Goal: Find contact information: Find contact information

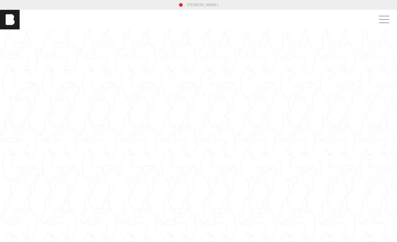
click at [138, 121] on div at bounding box center [198, 140] width 397 height 223
click at [381, 20] on span at bounding box center [383, 19] width 14 height 11
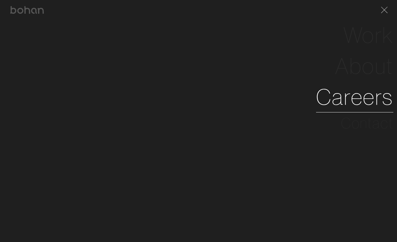
click at [340, 104] on link "Careers" at bounding box center [354, 96] width 77 height 31
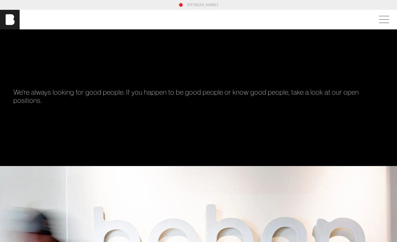
click at [384, 26] on div "[PERSON_NAME]" at bounding box center [198, 20] width 397 height 20
click at [384, 22] on span at bounding box center [383, 19] width 14 height 11
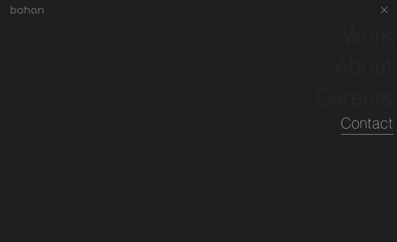
click at [371, 127] on link "Contact" at bounding box center [367, 123] width 52 height 22
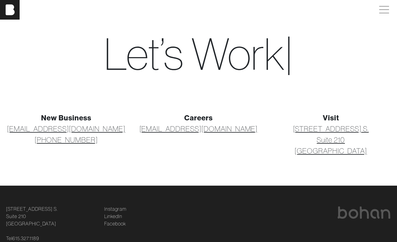
scroll to position [41, 0]
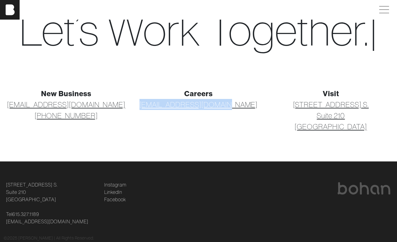
drag, startPoint x: 255, startPoint y: 107, endPoint x: 140, endPoint y: 106, distance: 114.6
click at [140, 106] on p "[EMAIL_ADDRESS][DOMAIN_NAME]" at bounding box center [198, 104] width 125 height 11
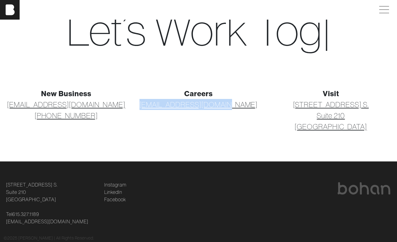
copy link "[EMAIL_ADDRESS][DOMAIN_NAME]"
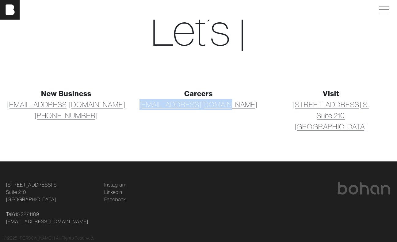
scroll to position [0, 0]
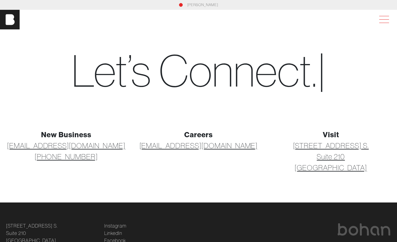
click at [387, 19] on span at bounding box center [383, 19] width 14 height 11
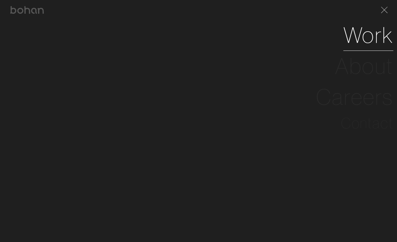
click at [357, 39] on link "Work" at bounding box center [368, 35] width 50 height 31
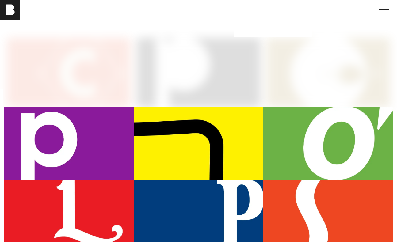
scroll to position [44, 0]
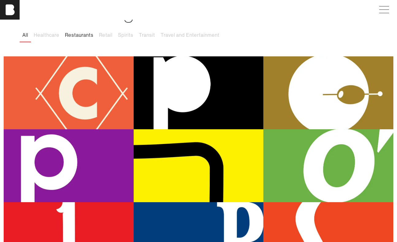
click at [84, 36] on button "Restaurants" at bounding box center [79, 35] width 34 height 13
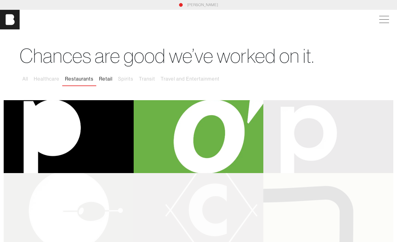
click at [114, 77] on button "Retail" at bounding box center [105, 79] width 19 height 13
